Goal: Task Accomplishment & Management: Manage account settings

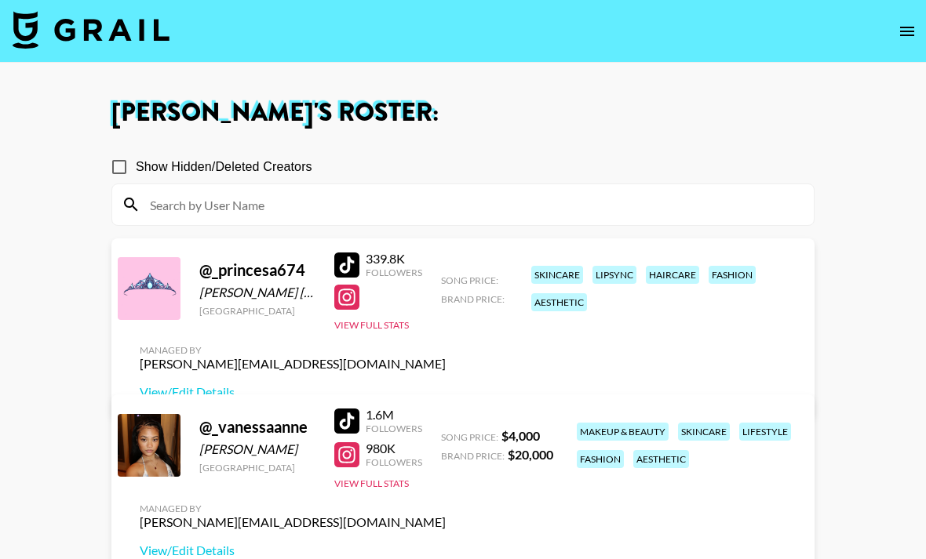
click at [875, 17] on nav at bounding box center [463, 31] width 926 height 63
click at [907, 24] on icon "open drawer" at bounding box center [907, 31] width 19 height 19
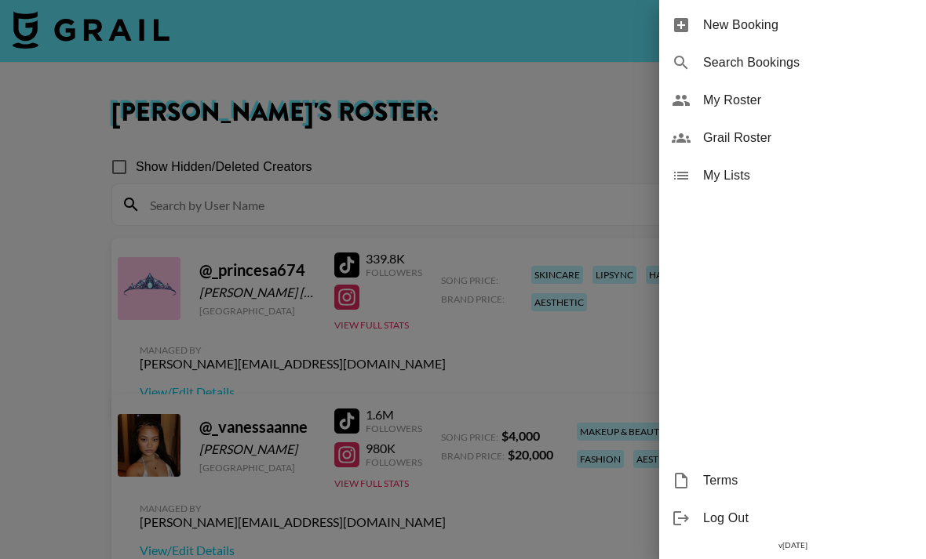
click at [722, 126] on div "Grail Roster" at bounding box center [792, 138] width 267 height 38
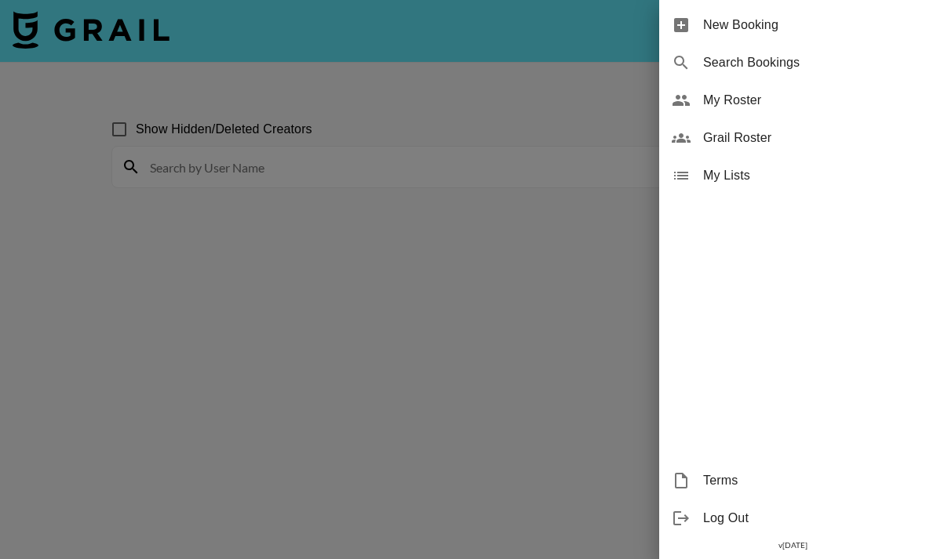
click at [494, 100] on div at bounding box center [463, 279] width 926 height 559
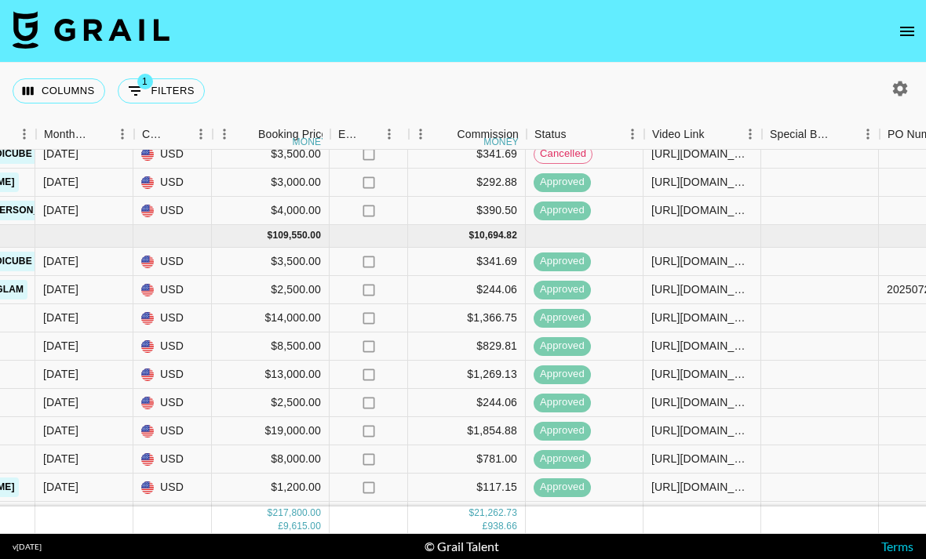
scroll to position [543, 839]
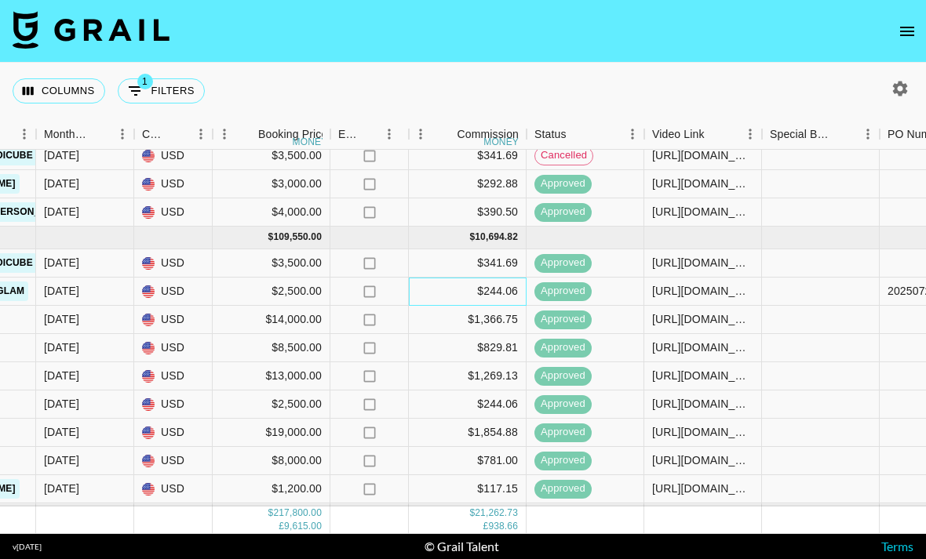
click at [506, 278] on div "$244.06" at bounding box center [468, 292] width 118 height 28
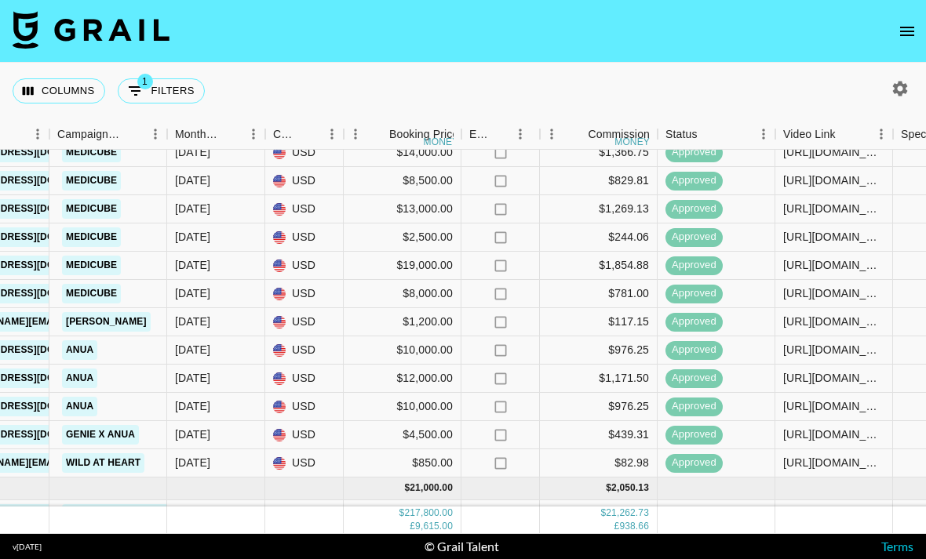
scroll to position [710, 703]
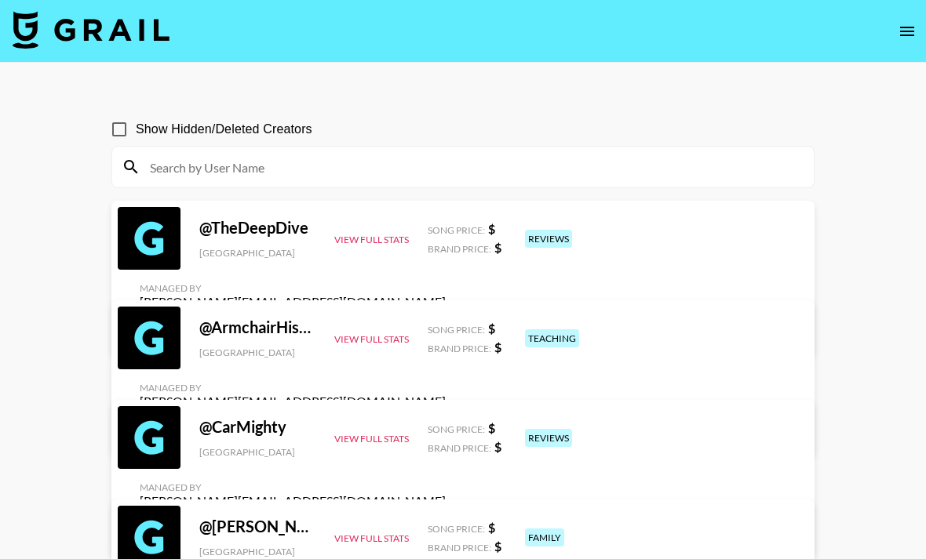
click at [900, 38] on icon "open drawer" at bounding box center [907, 31] width 19 height 19
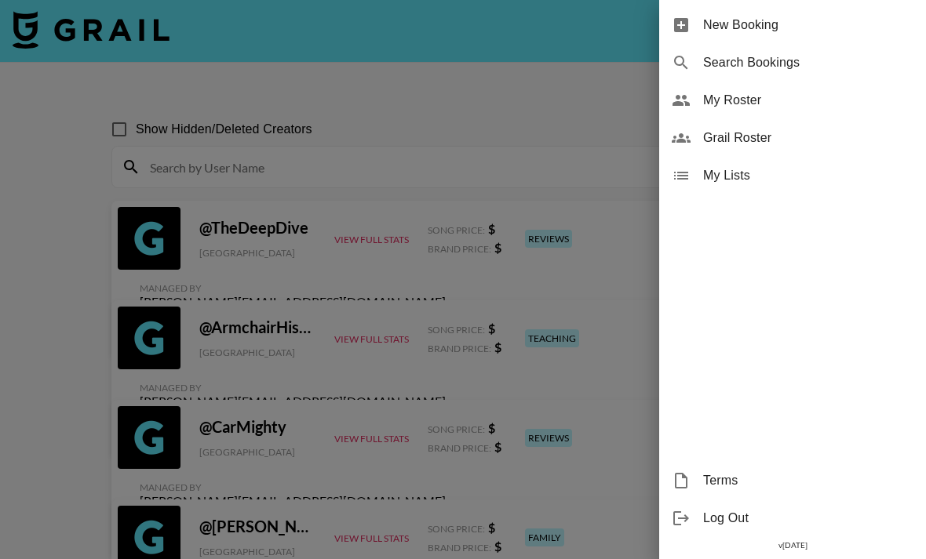
click at [755, 147] on span "Grail Roster" at bounding box center [808, 138] width 210 height 19
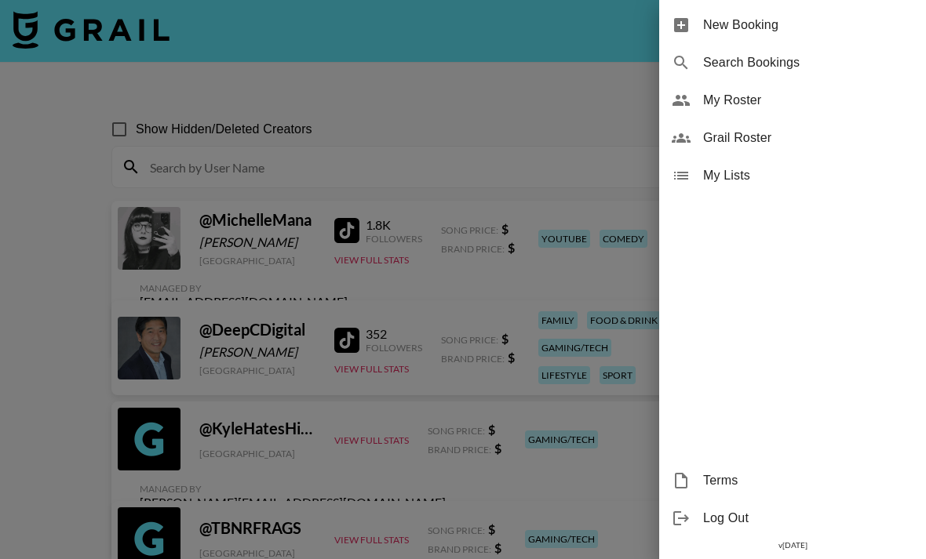
click at [827, 113] on div "My Roster" at bounding box center [792, 101] width 267 height 38
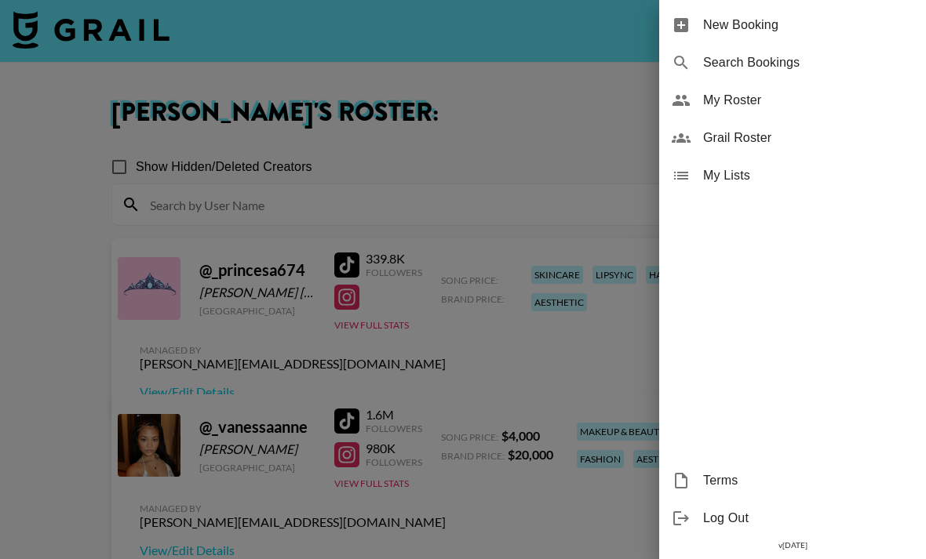
click at [115, 93] on div at bounding box center [463, 279] width 926 height 559
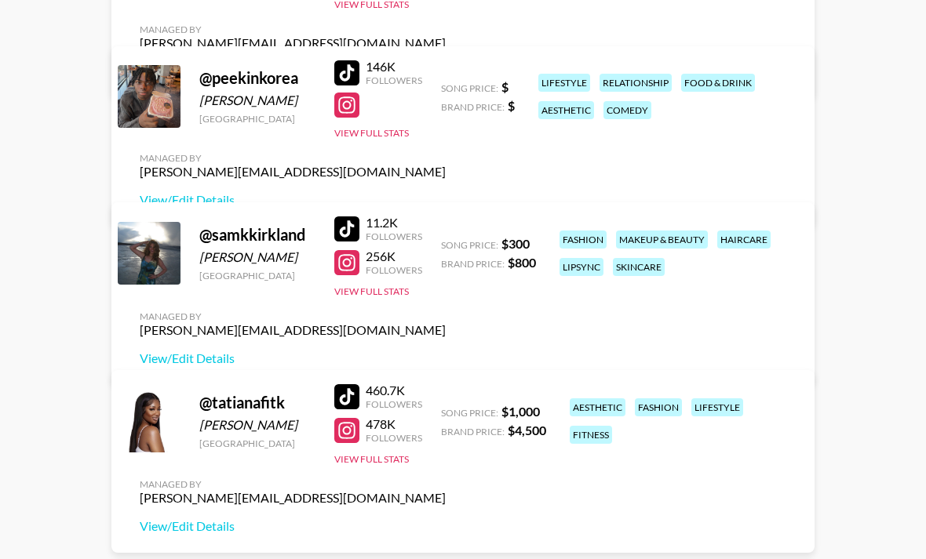
scroll to position [3563, 0]
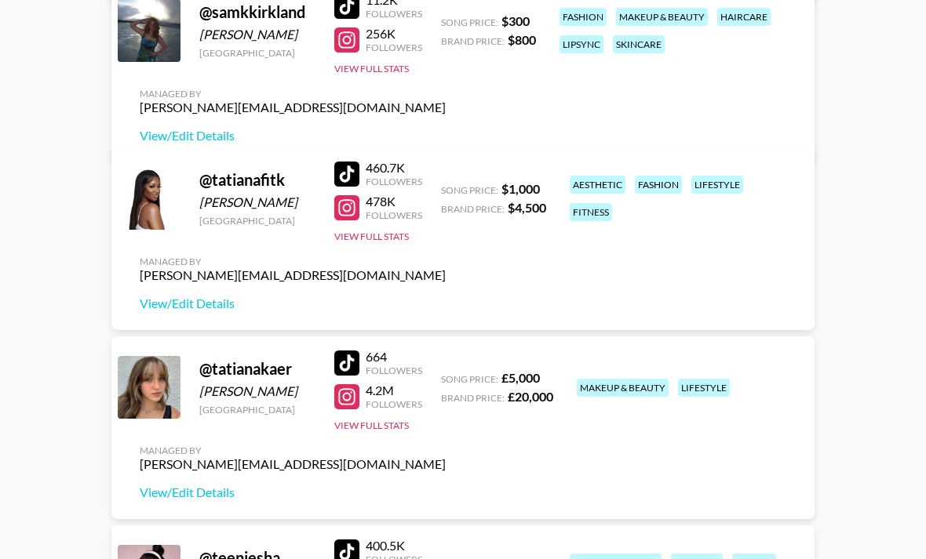
click at [198, 391] on div "@ tatianakaer Tatiana Kaer Spain 664 Followers 4.2M Followers View Full Stats S…" at bounding box center [462, 428] width 703 height 183
click at [166, 497] on link "View/Edit Details" at bounding box center [293, 493] width 306 height 16
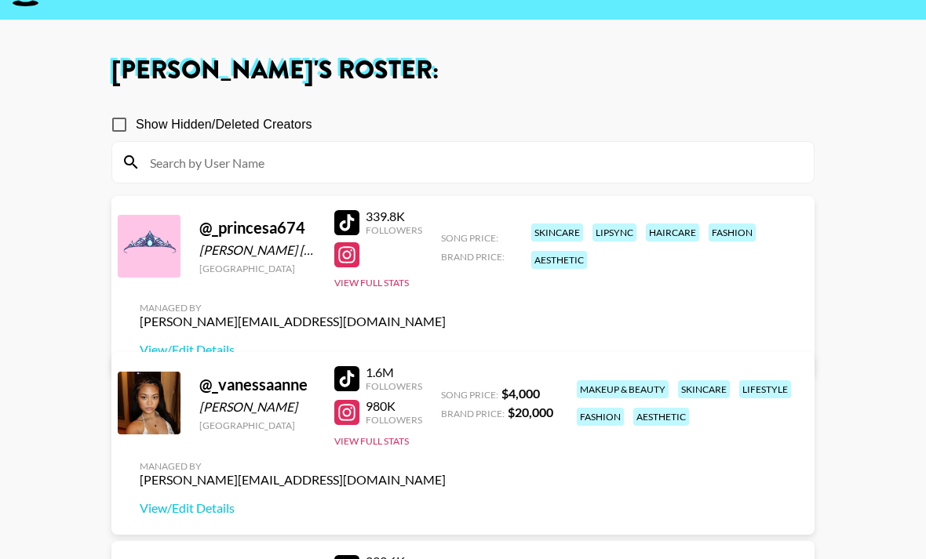
scroll to position [41, 0]
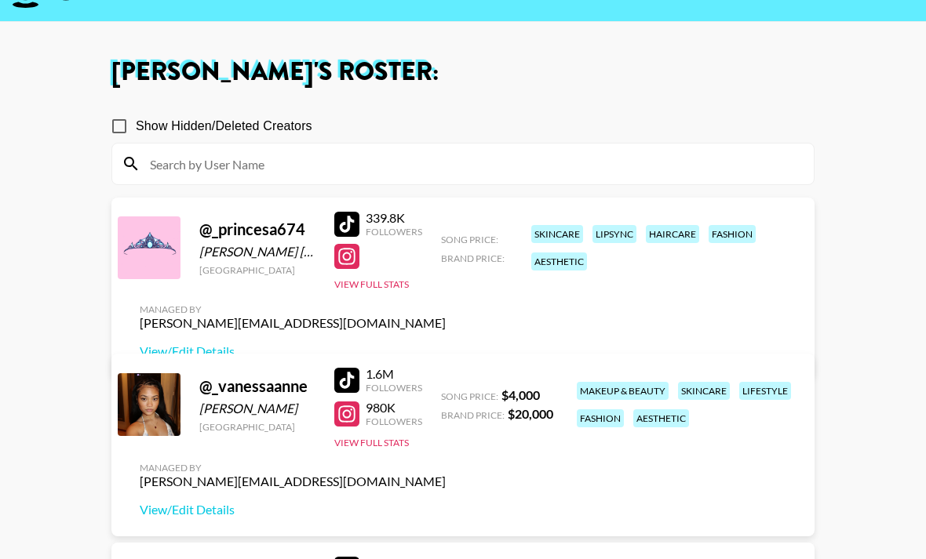
click at [446, 344] on link "View/Edit Details" at bounding box center [293, 352] width 306 height 16
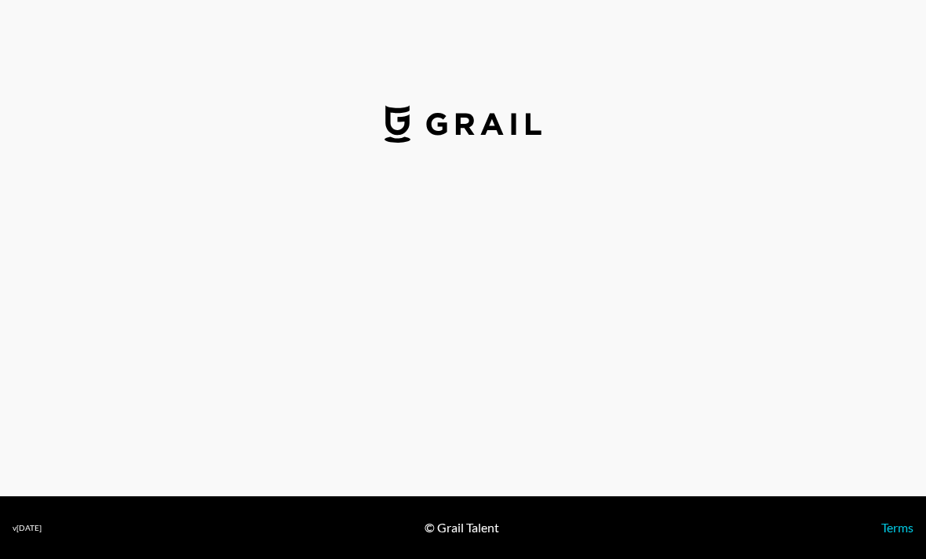
select select "GBP"
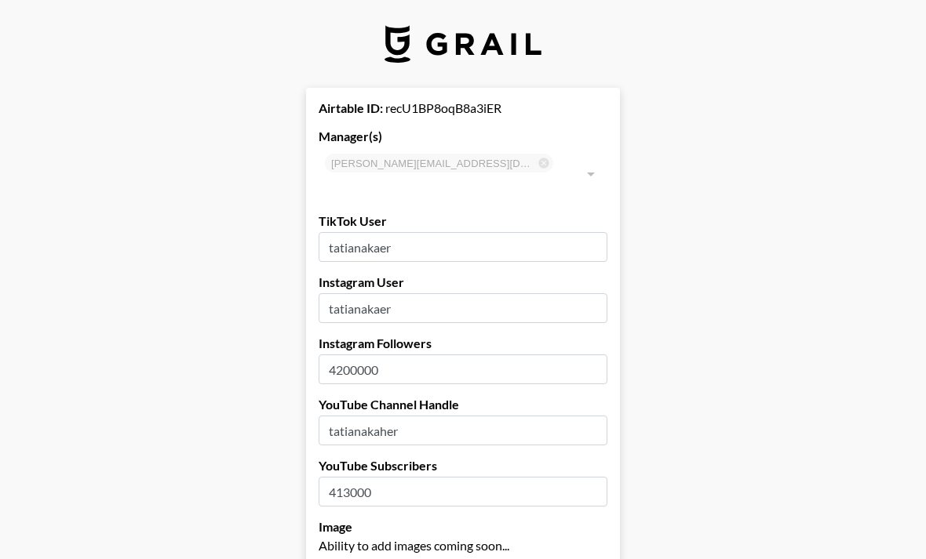
type input "Spain"
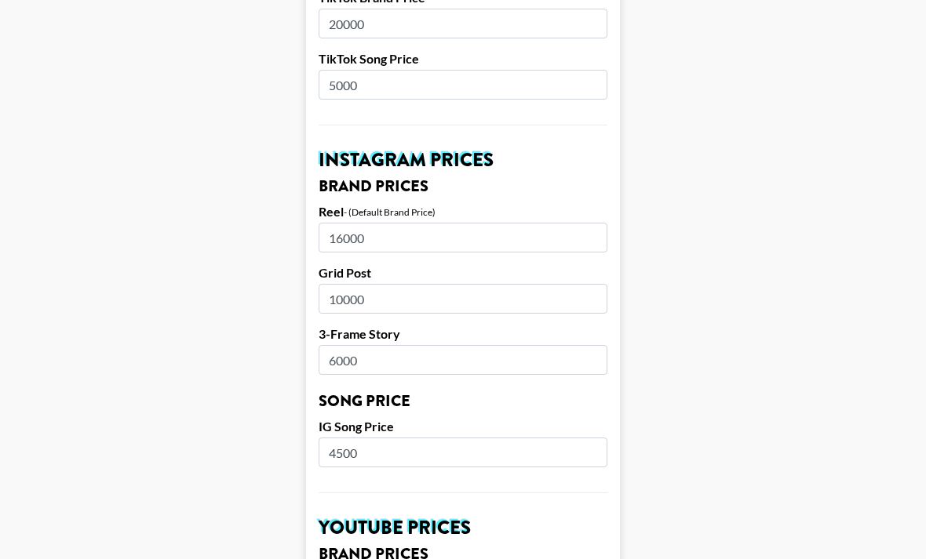
scroll to position [630, 0]
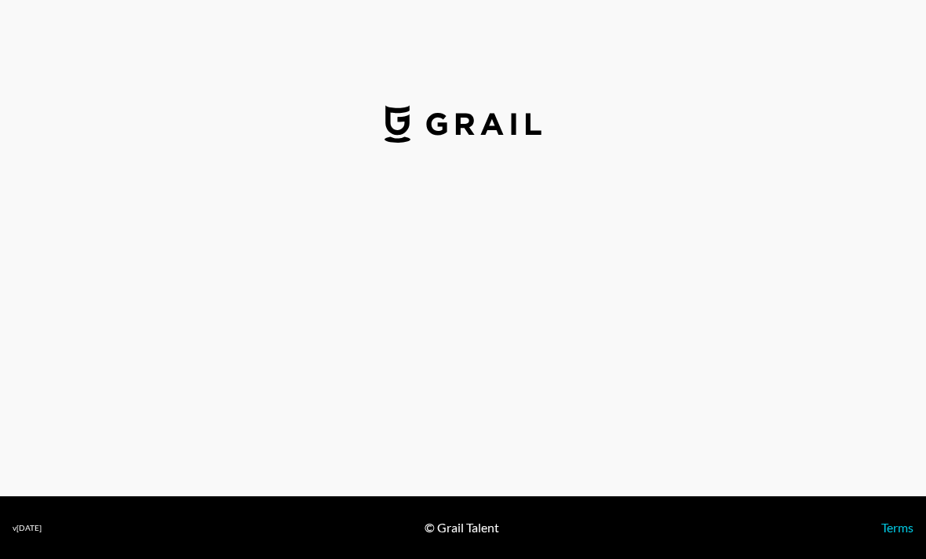
select select "USD"
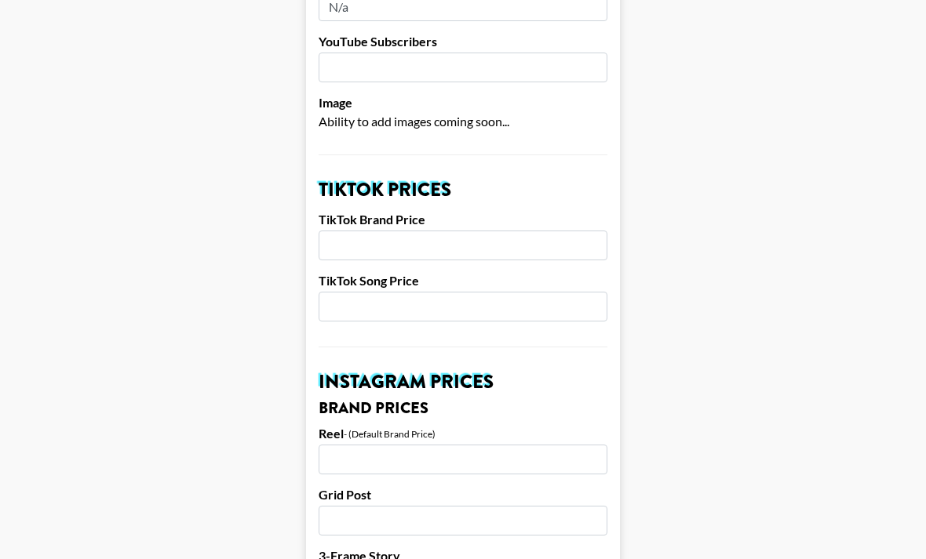
scroll to position [425, 0]
click at [348, 230] on input "number" at bounding box center [463, 245] width 289 height 30
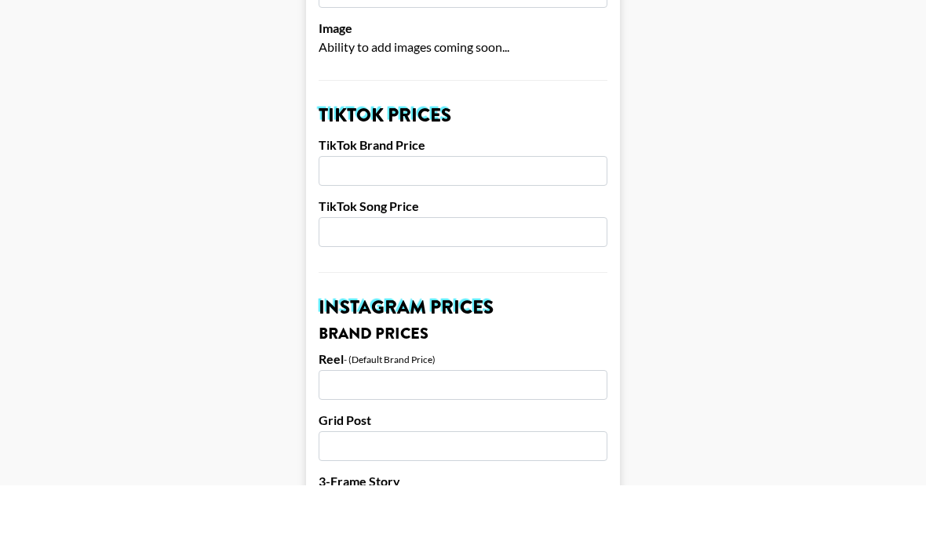
scroll to position [499, 0]
type input "8500"
click at [354, 217] on input "number" at bounding box center [463, 232] width 289 height 30
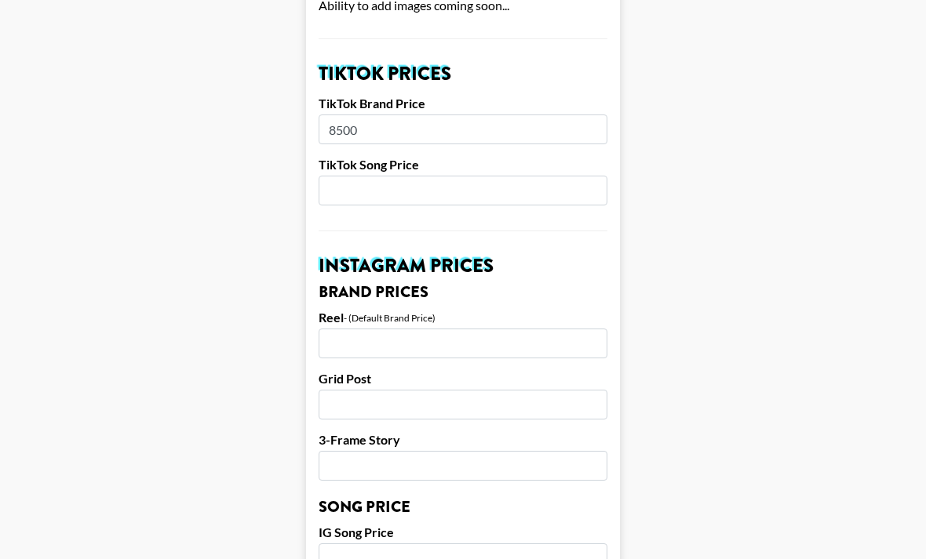
scroll to position [534, 0]
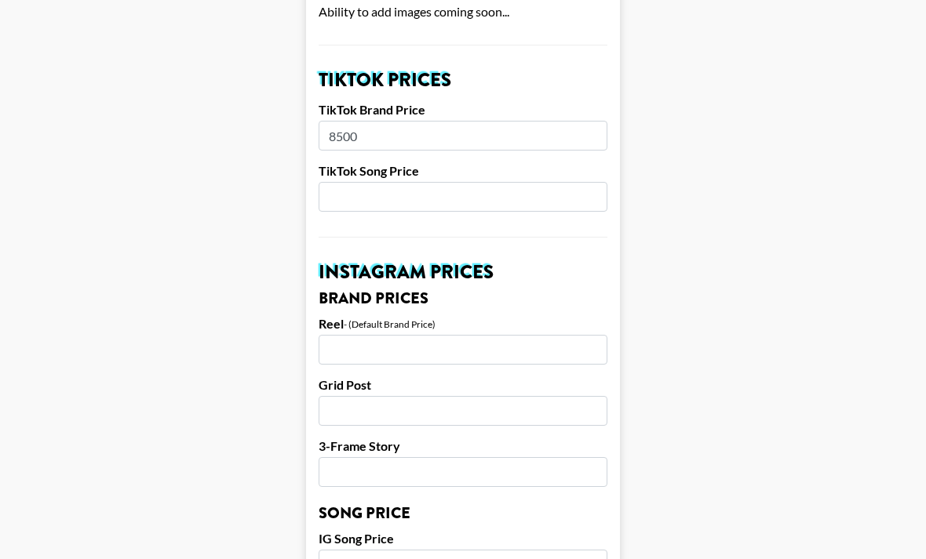
click at [355, 182] on input "number" at bounding box center [463, 197] width 289 height 30
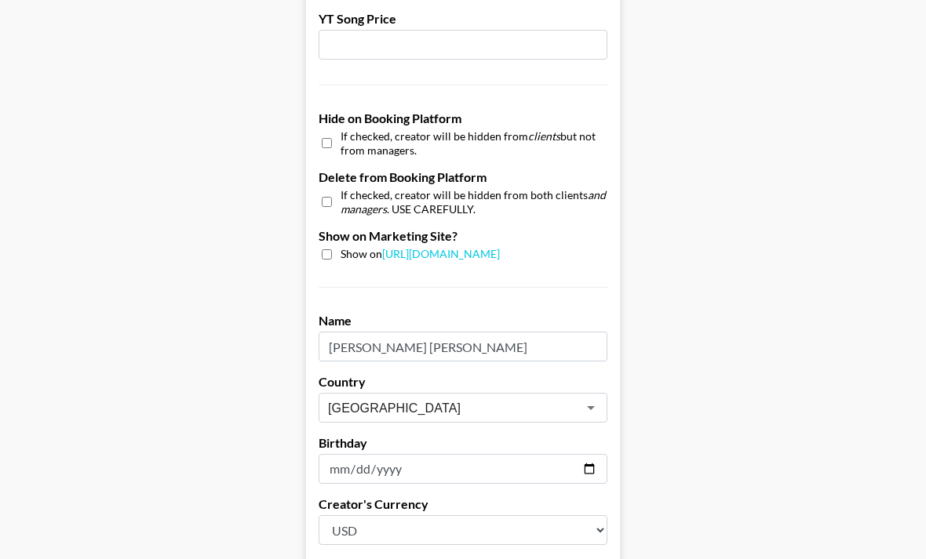
scroll to position [1521, 0]
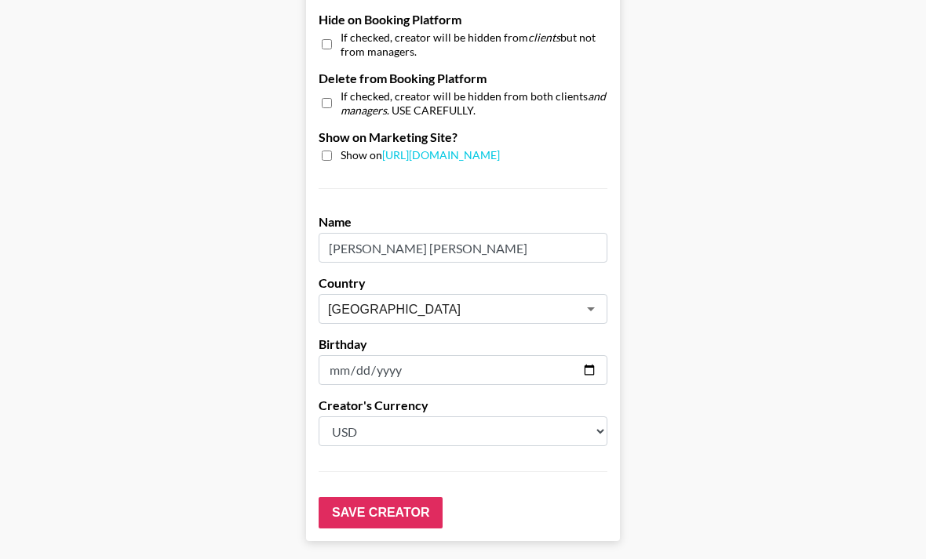
type input "1200"
click at [502, 355] on input "1989-03-01" at bounding box center [463, 370] width 289 height 30
type input "2004-03-01"
click at [399, 497] on input "Save Creator" at bounding box center [381, 512] width 124 height 31
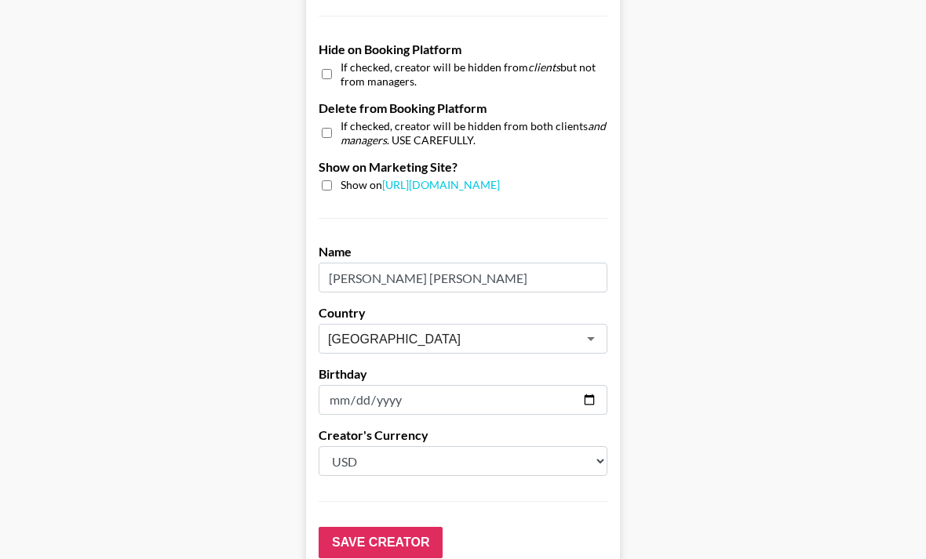
scroll to position [147, 0]
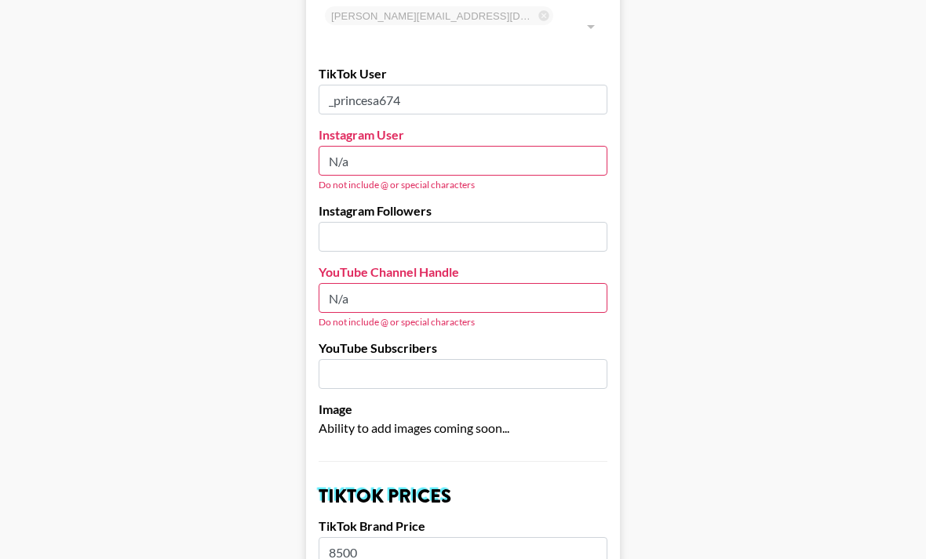
click at [563, 127] on label "Instagram User" at bounding box center [463, 135] width 289 height 16
click at [557, 146] on input "N/a" at bounding box center [463, 161] width 289 height 30
click at [394, 147] on input "N/a" at bounding box center [463, 162] width 289 height 30
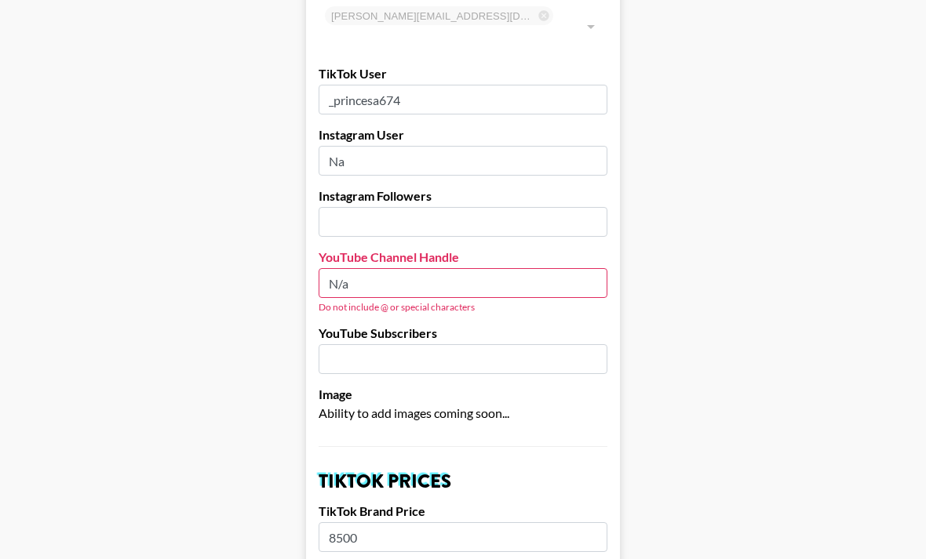
type input "Na"
click at [375, 269] on input "N/a" at bounding box center [463, 284] width 289 height 30
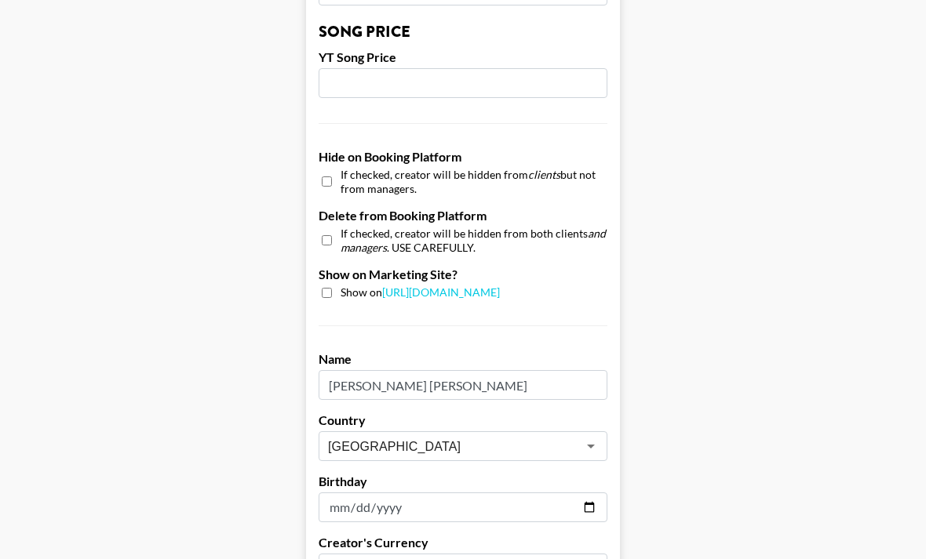
scroll to position [1521, 0]
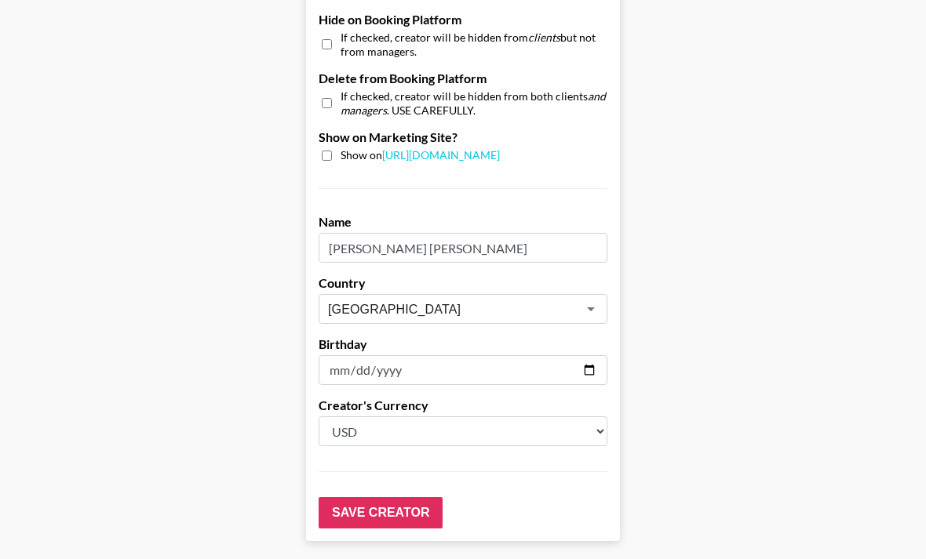
type input "Na"
click at [374, 500] on input "Save Creator" at bounding box center [381, 512] width 124 height 31
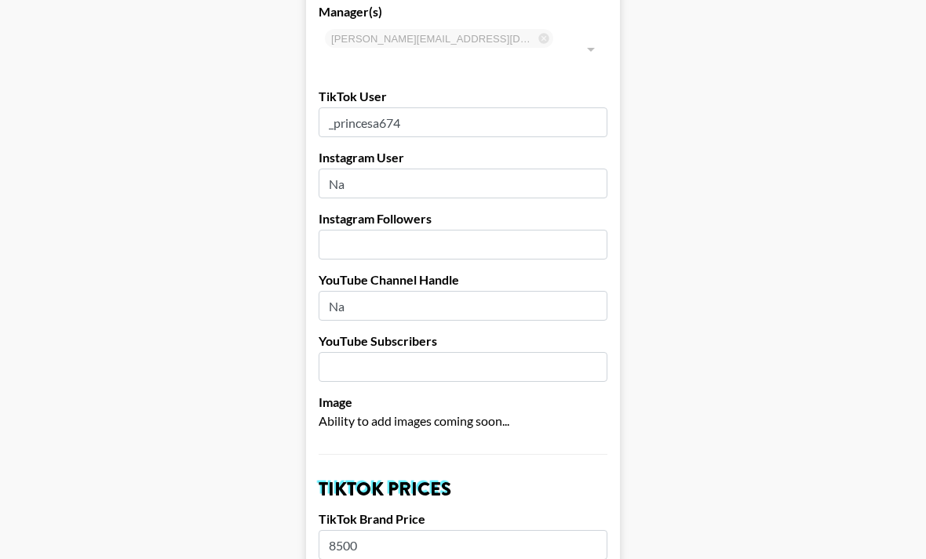
scroll to position [166, 0]
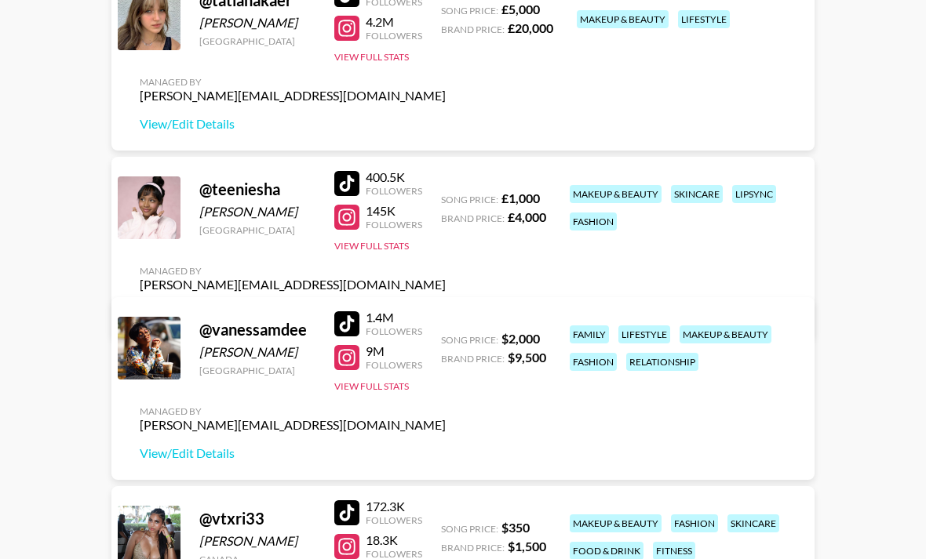
scroll to position [3962, 0]
click at [161, 208] on div at bounding box center [149, 208] width 63 height 63
click at [210, 220] on div "[PERSON_NAME]" at bounding box center [257, 212] width 116 height 16
click at [178, 239] on div at bounding box center [149, 208] width 63 height 63
click at [177, 239] on div at bounding box center [149, 208] width 63 height 63
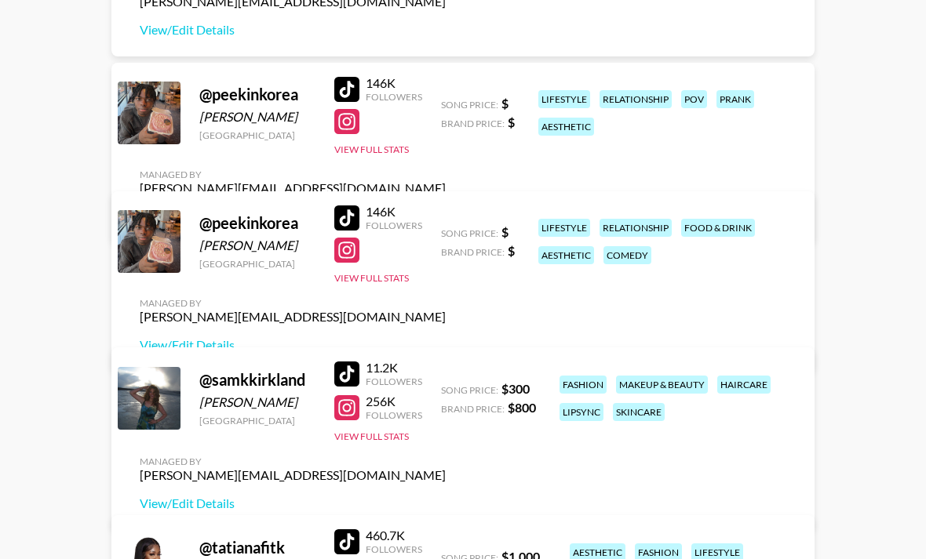
scroll to position [3204, 0]
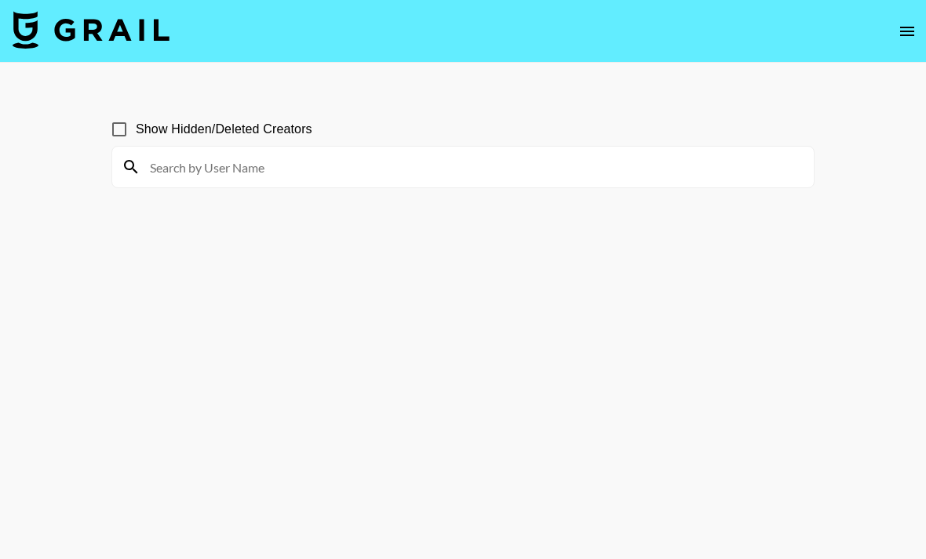
click at [764, 103] on section "Show Hidden/Deleted Creators" at bounding box center [462, 144] width 703 height 88
click at [898, 42] on button "open drawer" at bounding box center [906, 31] width 31 height 31
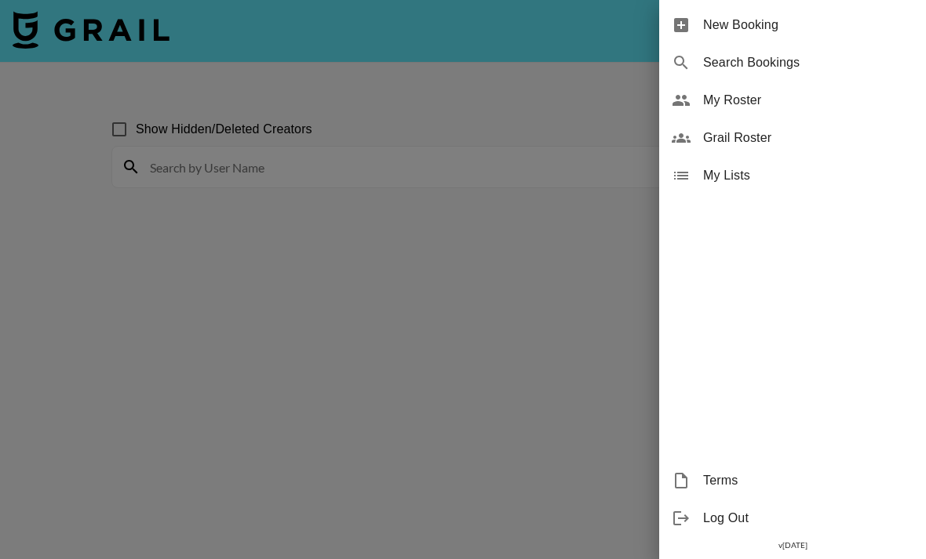
click at [733, 106] on span "My Roster" at bounding box center [808, 100] width 210 height 19
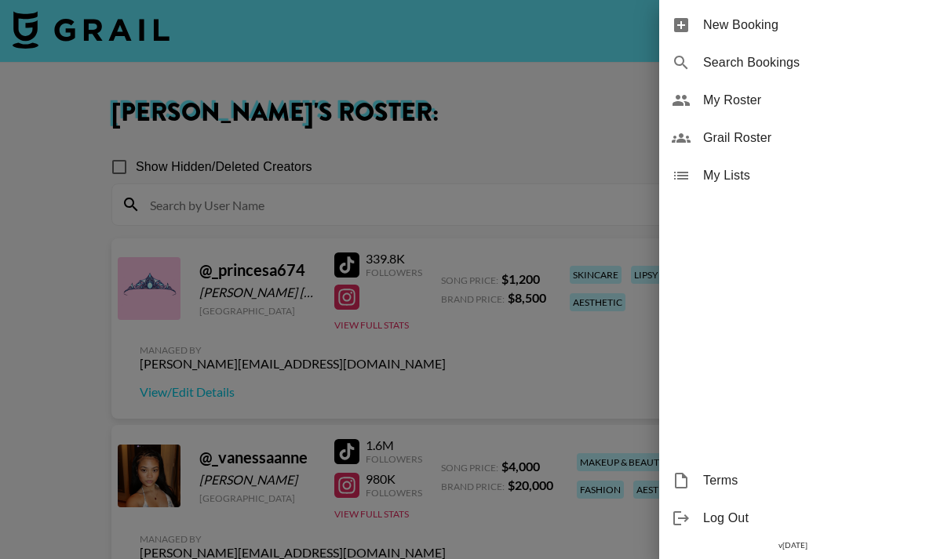
click at [21, 406] on div at bounding box center [463, 279] width 926 height 559
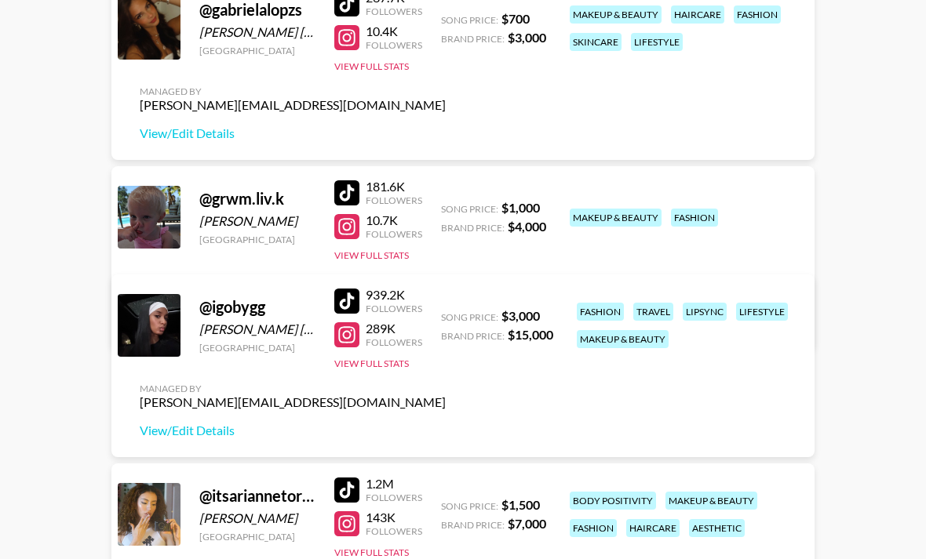
scroll to position [2135, 0]
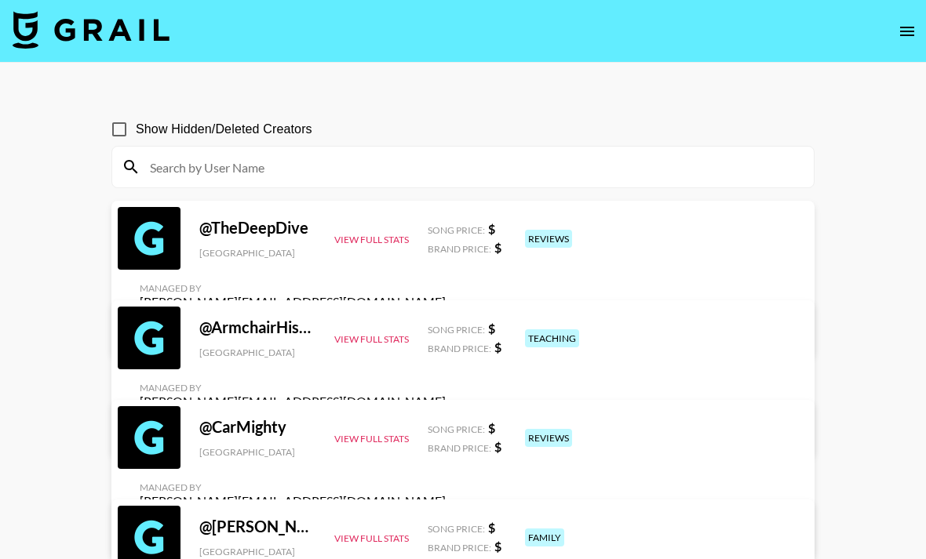
click at [902, 32] on icon "open drawer" at bounding box center [907, 31] width 19 height 19
